Goal: Transaction & Acquisition: Purchase product/service

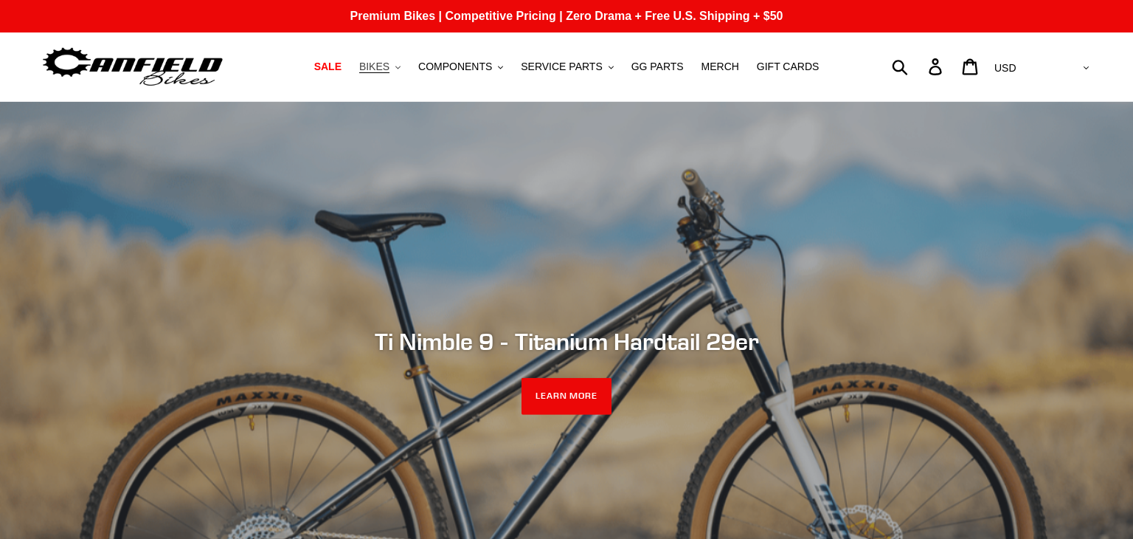
click at [390, 65] on span "BIKES" at bounding box center [374, 66] width 30 height 13
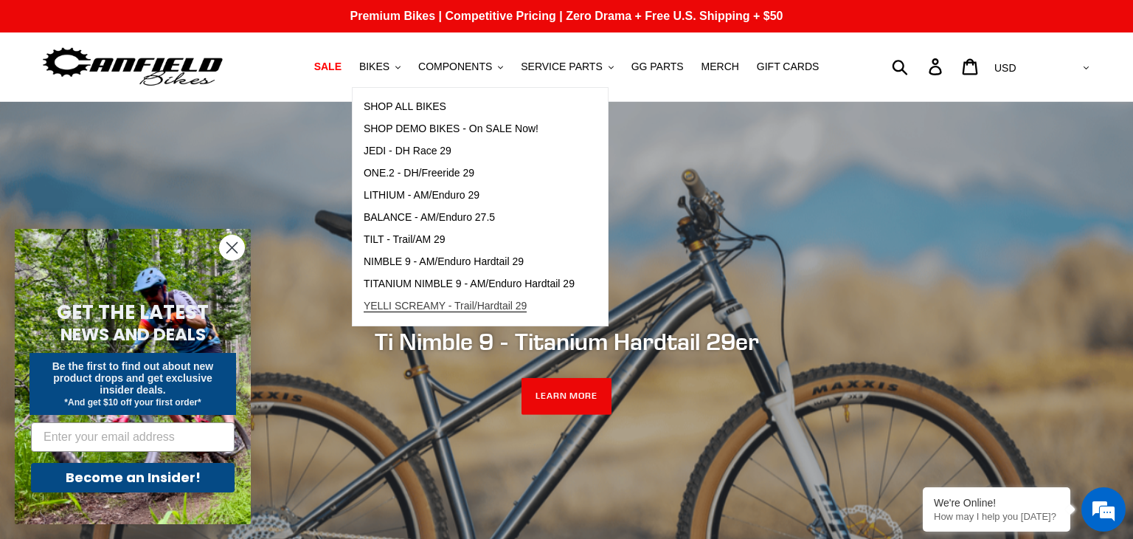
click at [434, 305] on span "YELLI SCREAMY - Trail/Hardtail 29" at bounding box center [446, 306] width 164 height 13
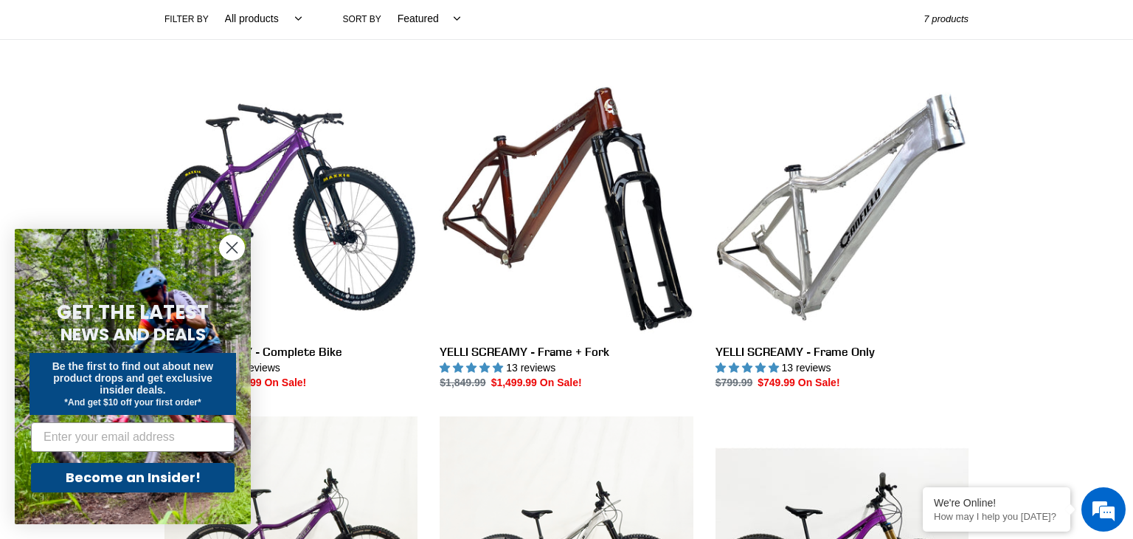
scroll to position [354, 0]
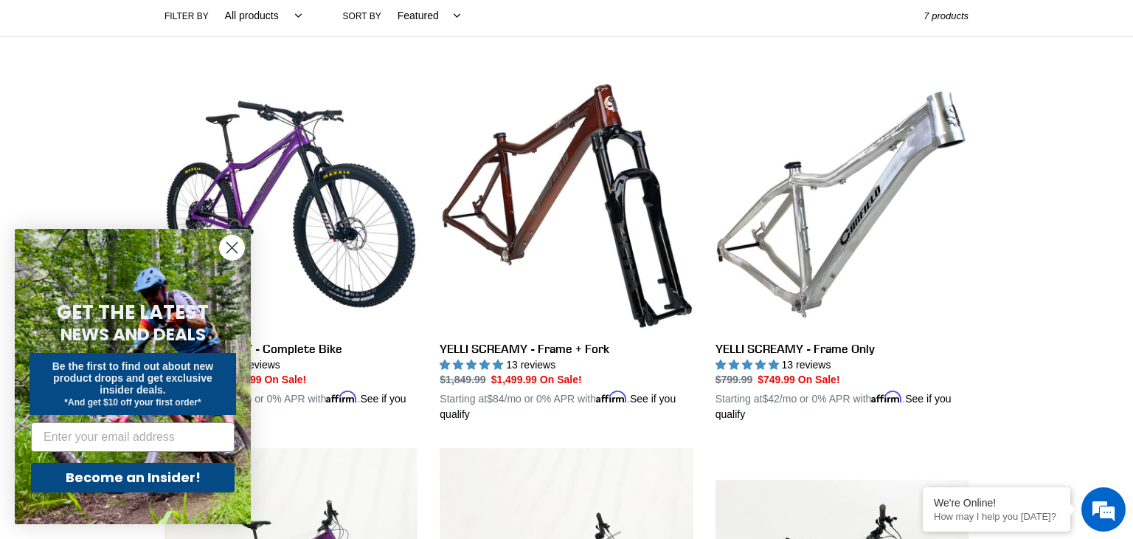
click at [232, 246] on icon "Close dialog" at bounding box center [232, 248] width 10 height 10
